Goal: Transaction & Acquisition: Purchase product/service

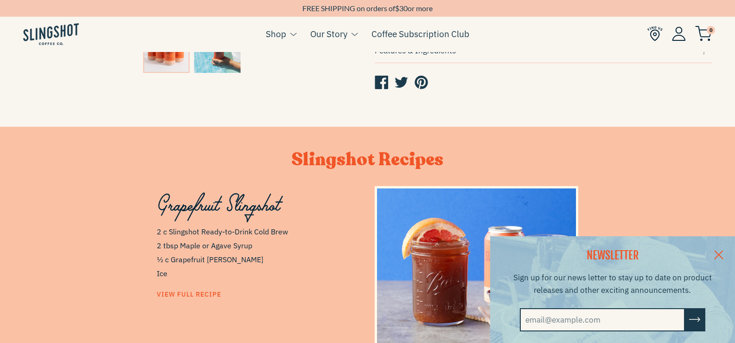
click at [727, 251] on link at bounding box center [719, 254] width 32 height 36
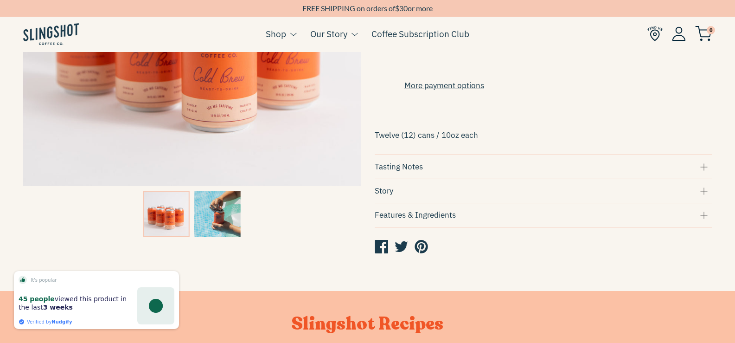
click at [440, 221] on div "Features & Ingredients" at bounding box center [544, 215] width 338 height 13
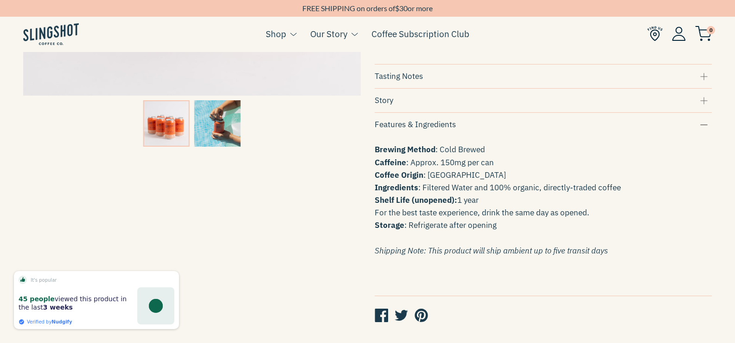
scroll to position [332, 0]
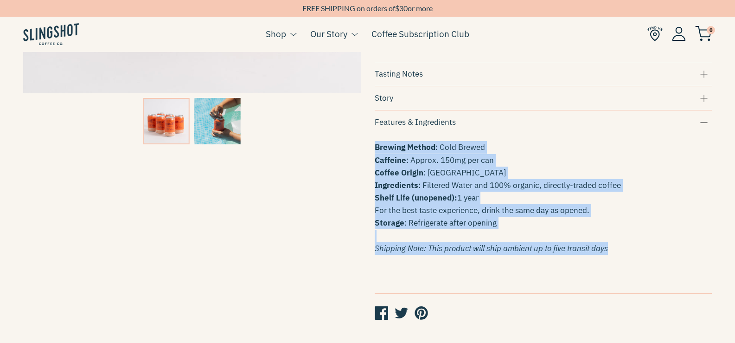
drag, startPoint x: 369, startPoint y: 153, endPoint x: 669, endPoint y: 251, distance: 315.7
click at [669, 251] on div "Single Origin Cold Brew - Twelve Pack $48.00 Quantity 1 Purchase Options One-ti…" at bounding box center [537, 45] width 352 height 578
click at [669, 251] on p "Brewing Method : Cold Brewed Caffeine : Approx. 150mg per can Coffee Origin : […" at bounding box center [544, 198] width 338 height 114
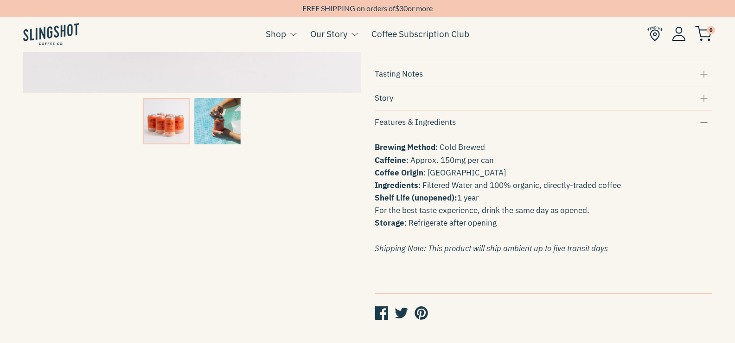
click at [156, 107] on img at bounding box center [166, 121] width 46 height 46
click at [220, 119] on img at bounding box center [217, 121] width 46 height 46
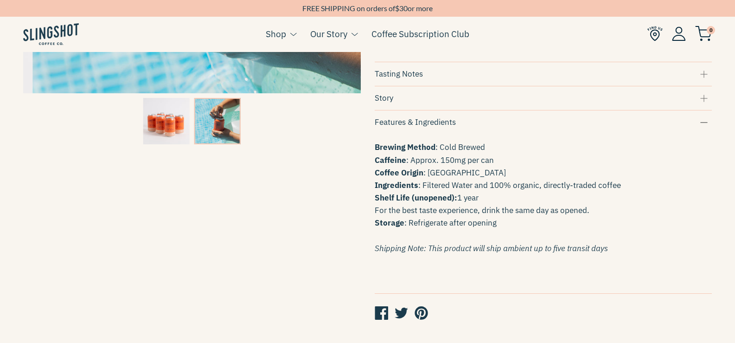
click at [177, 126] on img at bounding box center [166, 121] width 46 height 46
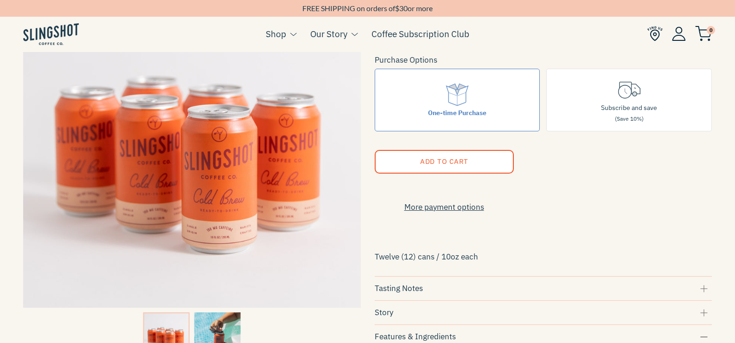
scroll to position [100, 0]
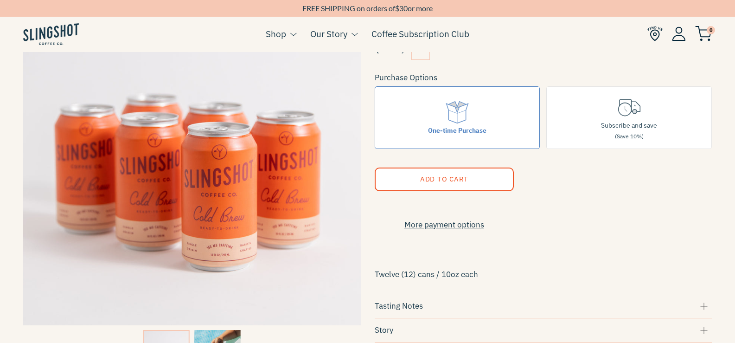
click at [664, 217] on div "More payment options This item is a recurring or deferred purchase. By continui…" at bounding box center [544, 211] width 338 height 40
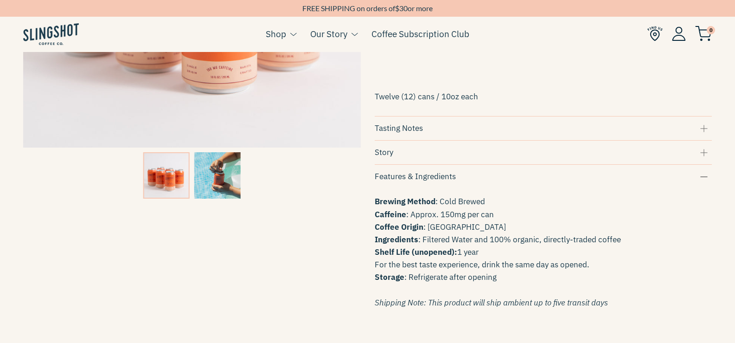
scroll to position [286, 0]
